Goal: Task Accomplishment & Management: Manage account settings

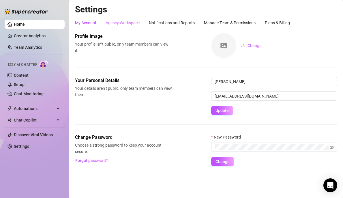
click at [132, 19] on div "Agency Workspace" at bounding box center [123, 22] width 34 height 11
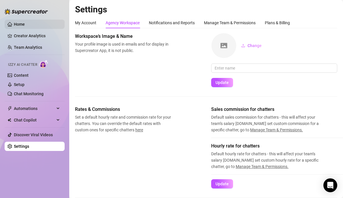
click at [25, 25] on link "Home" at bounding box center [19, 24] width 11 height 5
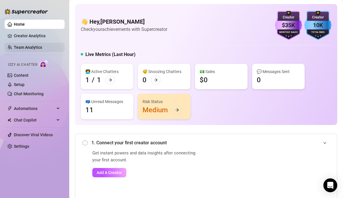
click at [29, 45] on link "Team Analytics" at bounding box center [28, 47] width 28 height 5
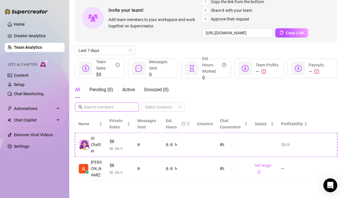
scroll to position [0, 3]
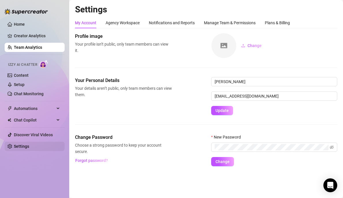
click at [29, 147] on link "Settings" at bounding box center [21, 146] width 15 height 5
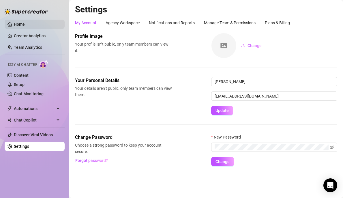
click at [25, 22] on link "Home" at bounding box center [19, 24] width 11 height 5
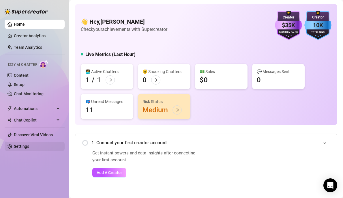
click at [27, 147] on link "Settings" at bounding box center [21, 146] width 15 height 5
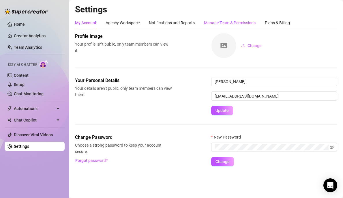
click at [214, 25] on div "Manage Team & Permissions" at bounding box center [230, 23] width 52 height 6
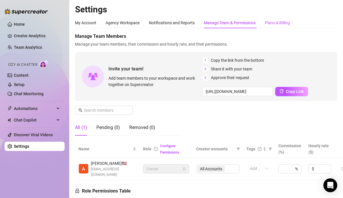
click at [271, 25] on div "Plans & Billing" at bounding box center [277, 23] width 25 height 6
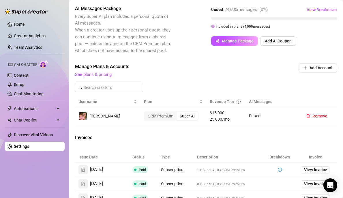
scroll to position [290, 0]
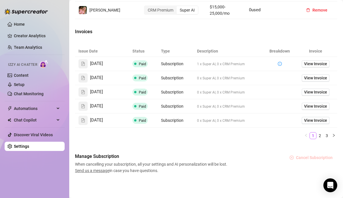
click at [301, 156] on span "Cancel Subscription" at bounding box center [314, 157] width 37 height 5
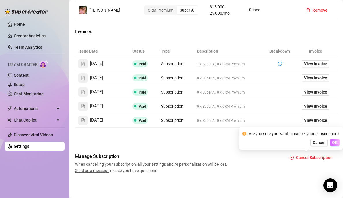
click at [337, 144] on span "OK" at bounding box center [334, 142] width 5 height 5
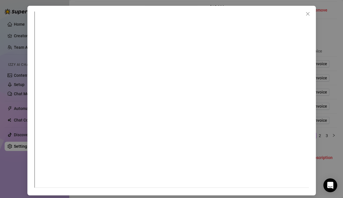
scroll to position [4, 0]
